Goal: Task Accomplishment & Management: Complete application form

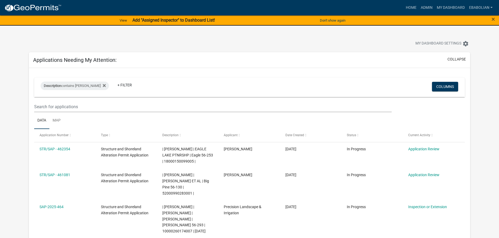
select select "3: 100"
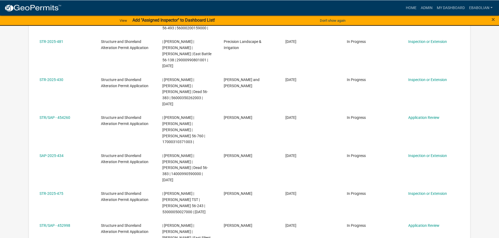
scroll to position [654, 0]
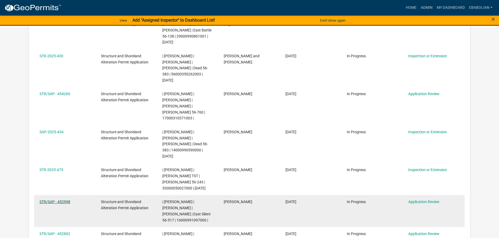
click at [56, 200] on link "STR/SAP - 452998" at bounding box center [55, 202] width 31 height 4
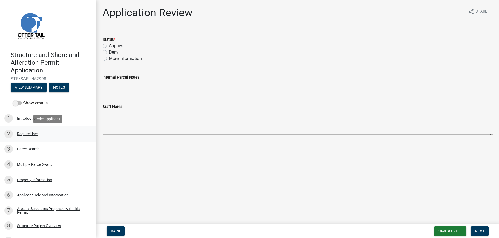
click at [81, 141] on link "2 Require User" at bounding box center [48, 133] width 96 height 15
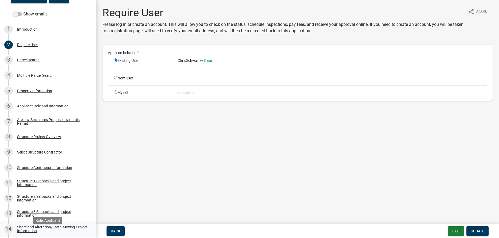
scroll to position [82, 0]
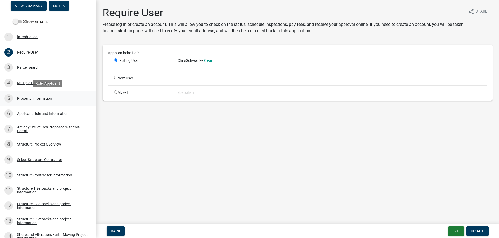
click at [44, 97] on div "Property Information" at bounding box center [34, 99] width 35 height 4
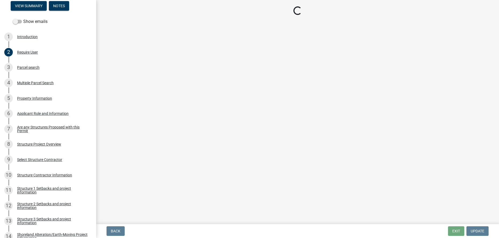
select select "0eb70aa2-2559-40a0-84d5-16e1f713a3e0"
select select "536c2d30-81d9-41b4-a753-c6560d717c74"
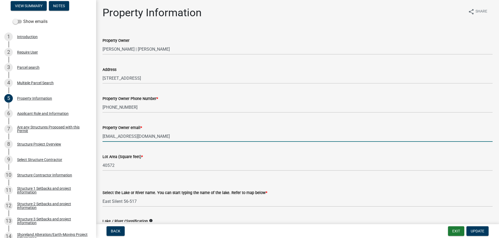
drag, startPoint x: 180, startPoint y: 137, endPoint x: 142, endPoint y: 139, distance: 37.7
click at [142, 139] on input "[EMAIL_ADDRESS][DOMAIN_NAME]" at bounding box center [298, 136] width 390 height 11
drag, startPoint x: 178, startPoint y: 135, endPoint x: 101, endPoint y: 136, distance: 77.2
click at [103, 136] on input "[EMAIL_ADDRESS][DOMAIN_NAME]" at bounding box center [298, 136] width 390 height 11
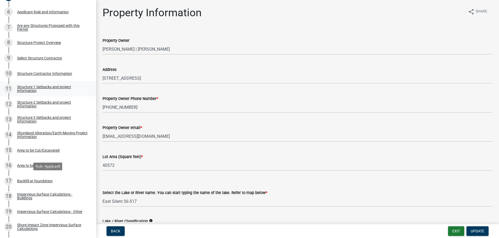
scroll to position [163, 0]
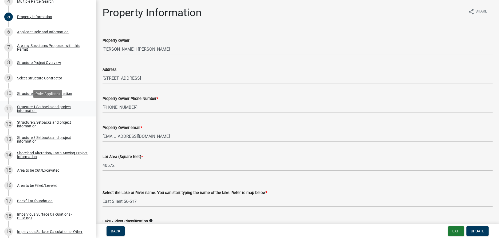
click at [23, 109] on div "Structure 1 Setbacks and project information" at bounding box center [52, 108] width 70 height 7
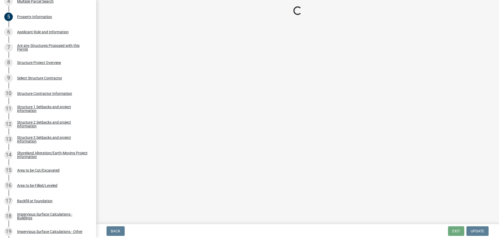
select select "c185e313-3403-4239-bd61-bb563c58a77a"
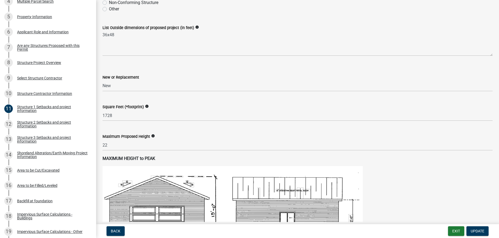
scroll to position [183, 0]
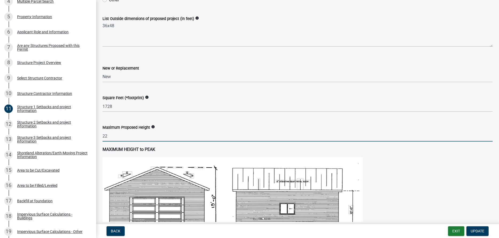
click at [111, 142] on input "22" at bounding box center [298, 136] width 390 height 11
type input "2"
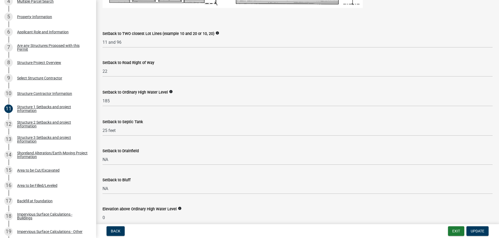
scroll to position [426, 0]
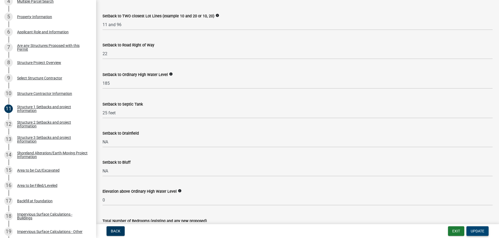
type input "18.5"
click at [475, 231] on span "Update" at bounding box center [478, 231] width 14 height 4
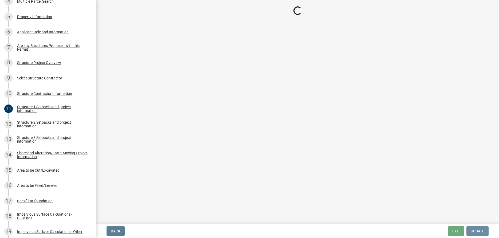
scroll to position [0, 0]
